Goal: Information Seeking & Learning: Learn about a topic

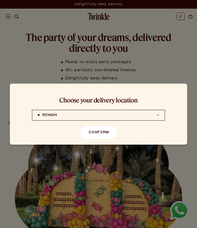
click at [104, 133] on button "Confirm" at bounding box center [98, 132] width 36 height 13
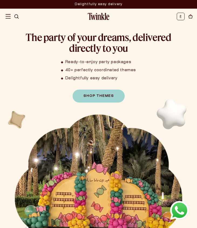
click at [8, 17] on img "Menu" at bounding box center [7, 16] width 5 height 5
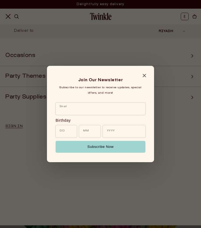
click at [144, 76] on icon "Close modal" at bounding box center [143, 75] width 3 height 3
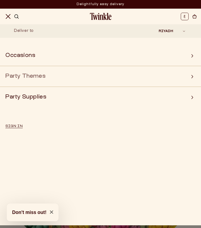
click at [189, 79] on summary "Party Themes" at bounding box center [100, 76] width 201 height 13
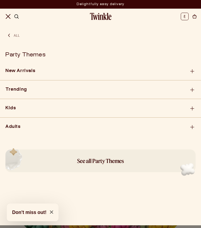
click at [13, 33] on button "All" at bounding box center [100, 33] width 201 height 11
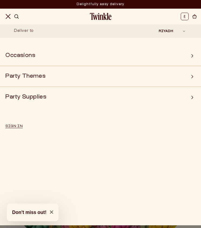
click at [93, 20] on img at bounding box center [101, 16] width 22 height 7
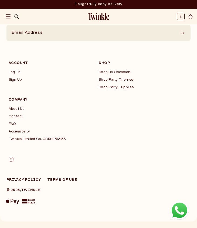
scroll to position [1660, 0]
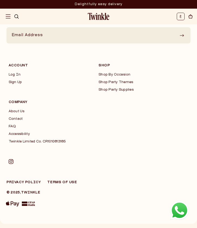
click at [11, 123] on ul "About Us Contact FAQ Accessibility Twinkle Limited Co. CR1010813185" at bounding box center [54, 126] width 90 height 34
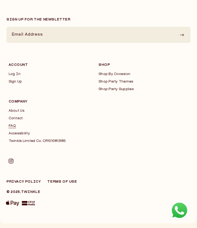
click at [9, 127] on link "FAQ" at bounding box center [54, 126] width 90 height 4
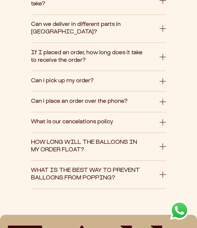
scroll to position [323, 0]
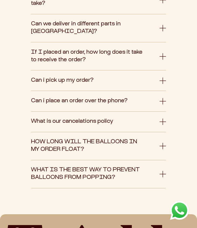
click at [128, 88] on div "Can i pick up my order? Pick up option is not available. All orders are only av…" at bounding box center [98, 80] width 135 height 20
click at [131, 83] on span "Can i pick up my order?" at bounding box center [88, 81] width 114 height 8
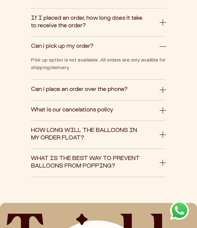
scroll to position [359, 0]
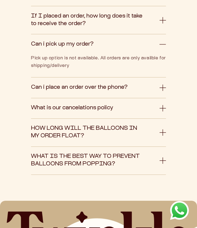
click at [117, 112] on button "What is our cancelations policy" at bounding box center [98, 108] width 135 height 13
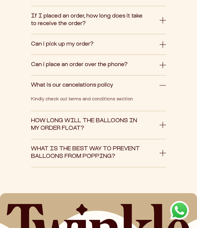
click at [122, 126] on span "HOW LONG WILL THE BALLOONS IN MY ORDER FLOAT?" at bounding box center [88, 124] width 114 height 15
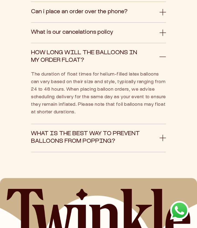
scroll to position [416, 0]
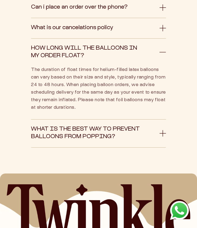
click at [127, 132] on span "WHAT IS THE BEST WAY TO PREVENT BALLOONS FROM POPPING?" at bounding box center [88, 133] width 114 height 15
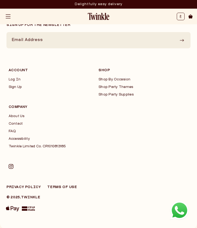
scroll to position [640, 0]
click at [16, 114] on link "About Us" at bounding box center [54, 116] width 90 height 4
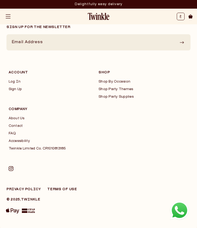
scroll to position [640, 0]
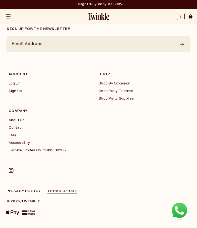
click at [63, 192] on link "Terms of Use" at bounding box center [62, 190] width 30 height 3
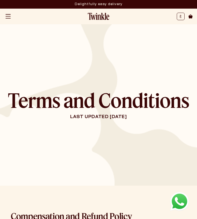
click at [8, 15] on img "Menu" at bounding box center [7, 16] width 5 height 5
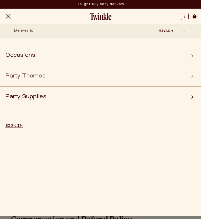
click at [68, 79] on summary "Party Themes" at bounding box center [100, 76] width 201 height 13
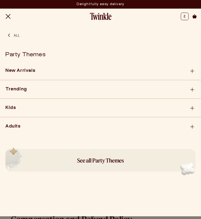
click at [57, 75] on div "New Arrivals" at bounding box center [100, 71] width 201 height 11
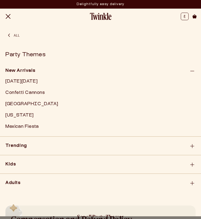
click at [33, 94] on link "Confetti Cannons" at bounding box center [100, 93] width 201 height 11
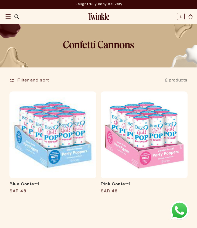
scroll to position [3, 0]
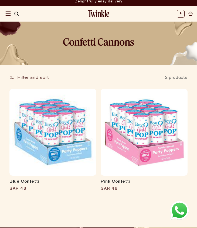
click at [6, 14] on img "Menu" at bounding box center [7, 13] width 5 height 5
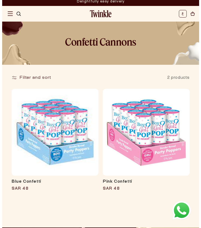
scroll to position [0, 0]
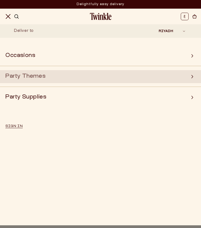
click at [44, 80] on summary "Party Themes" at bounding box center [100, 76] width 201 height 13
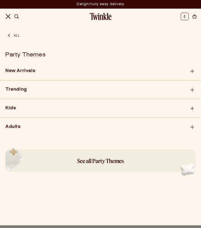
click at [31, 90] on div "Trending" at bounding box center [100, 89] width 201 height 11
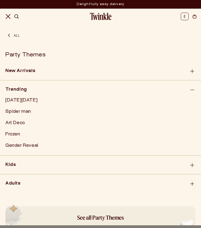
click at [19, 123] on link "Art Deco" at bounding box center [100, 123] width 201 height 11
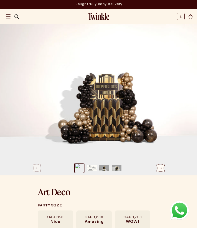
click at [89, 220] on span "Amazing" at bounding box center [94, 221] width 19 height 5
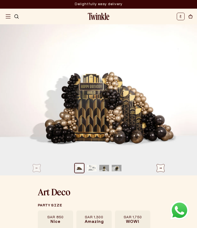
click at [132, 214] on label "SAR 1,750 WOW!" at bounding box center [132, 219] width 35 height 19
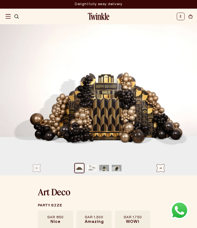
click at [10, 17] on img "Menu" at bounding box center [7, 16] width 5 height 5
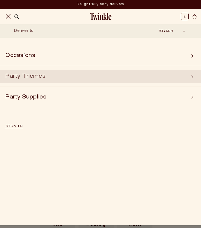
click at [79, 74] on summary "Party Themes" at bounding box center [100, 76] width 201 height 13
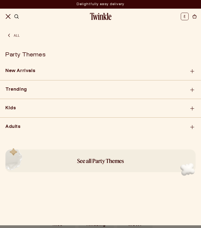
click at [34, 124] on div "Adults" at bounding box center [100, 126] width 201 height 11
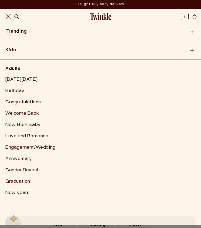
scroll to position [59, 0]
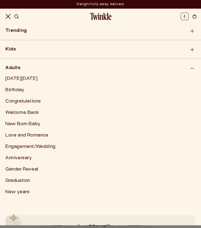
click at [20, 92] on link "Birthday" at bounding box center [100, 90] width 201 height 11
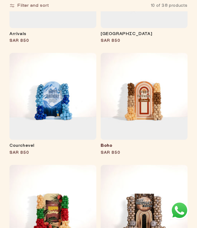
scroll to position [262, 0]
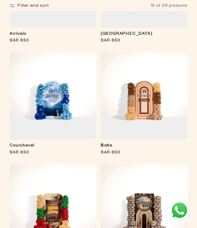
click at [139, 143] on link "Boho" at bounding box center [143, 145] width 87 height 5
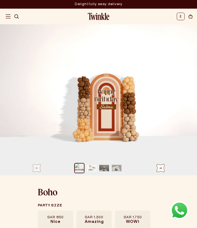
scroll to position [8, 0]
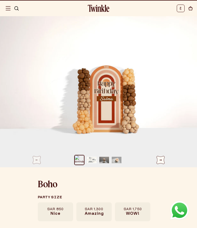
click at [139, 210] on span "SAR 1,750" at bounding box center [132, 209] width 18 height 4
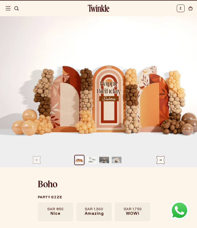
click at [92, 211] on span "SAR 1,300" at bounding box center [94, 209] width 19 height 4
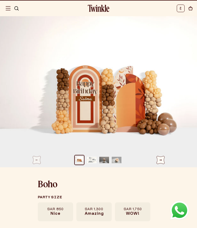
click at [123, 211] on label "SAR 1,750 WOW!" at bounding box center [132, 211] width 35 height 19
